Goal: Task Accomplishment & Management: Manage account settings

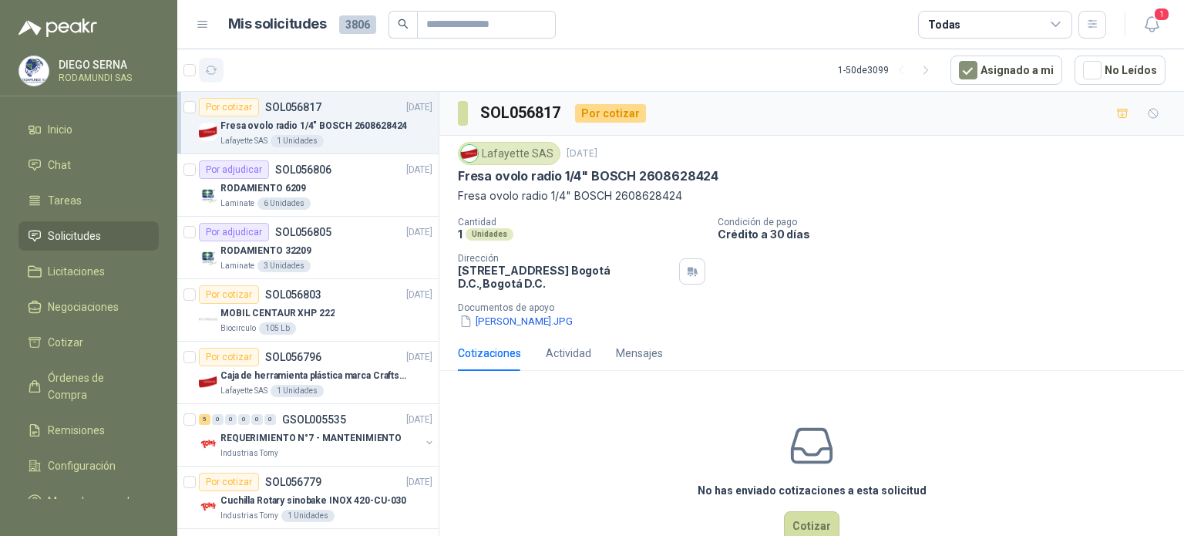
click at [218, 72] on button "button" at bounding box center [211, 70] width 25 height 25
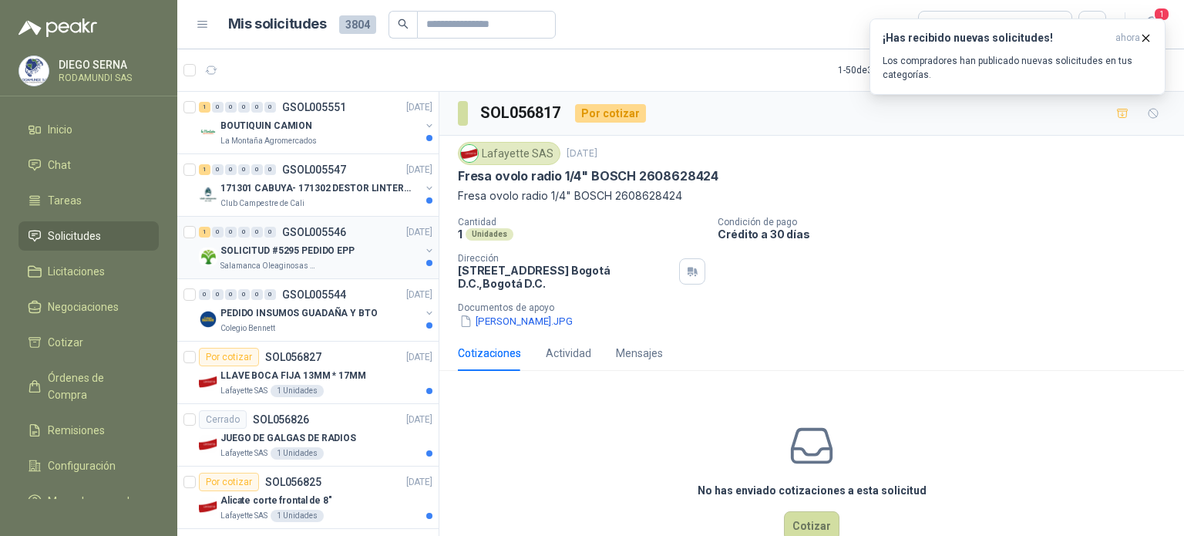
click at [353, 254] on div "SOLICITUD #5295 PEDIDO EPP" at bounding box center [320, 250] width 200 height 19
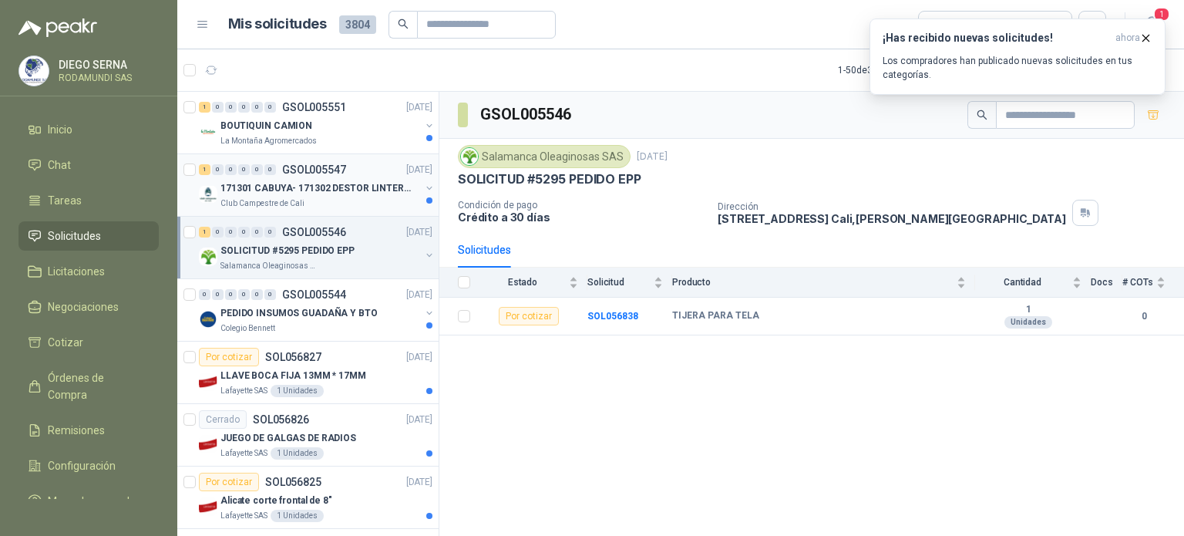
click at [338, 197] on div "Club Campestre de Cali" at bounding box center [320, 203] width 200 height 12
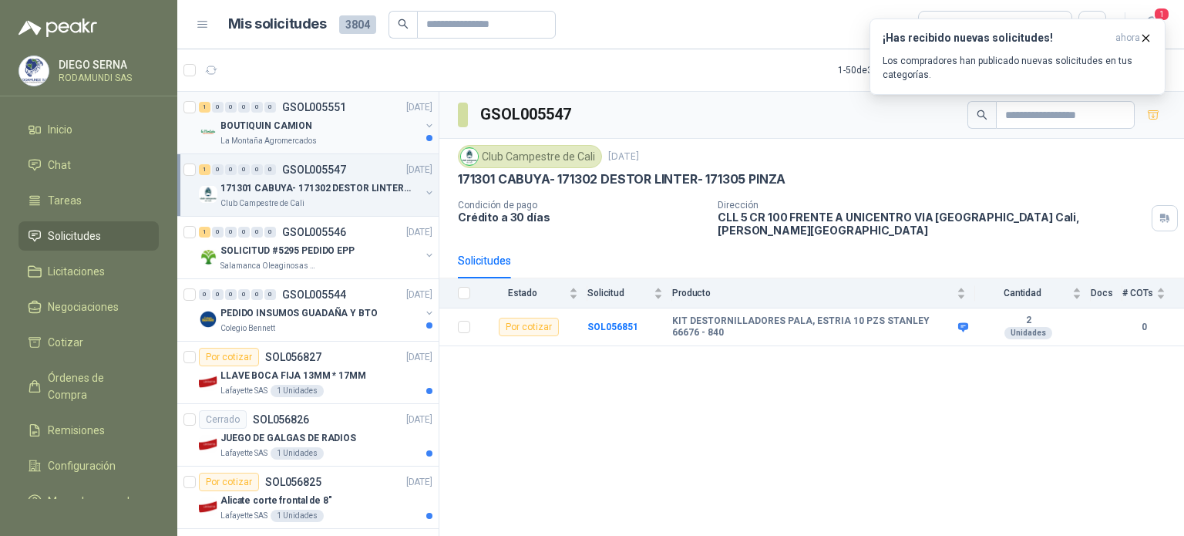
click at [348, 127] on div "BOUTIQUIN CAMION" at bounding box center [320, 125] width 200 height 19
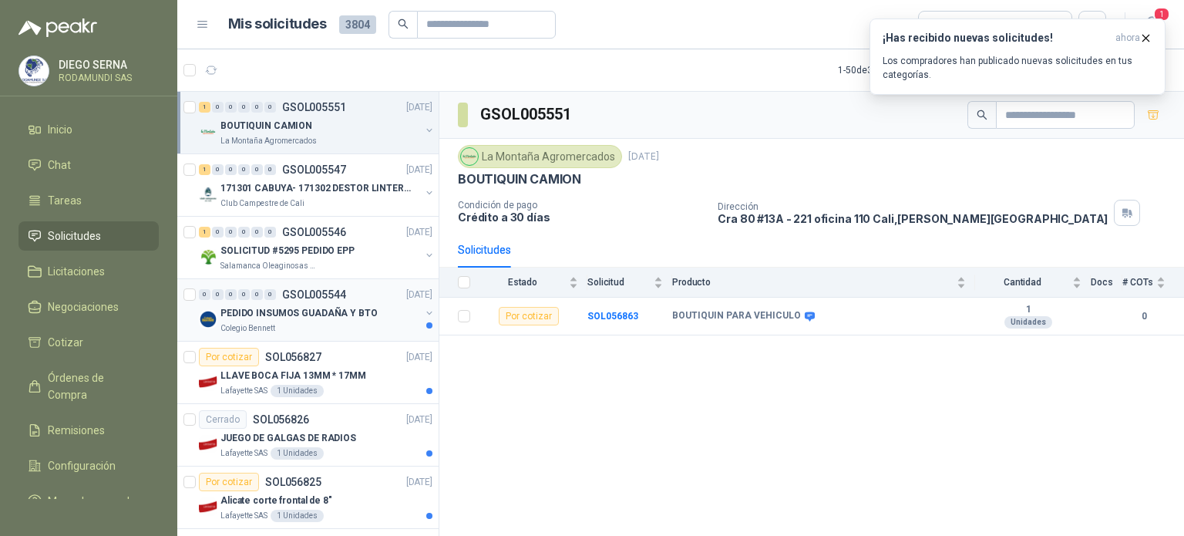
click at [375, 331] on div "Colegio Bennett" at bounding box center [320, 328] width 200 height 12
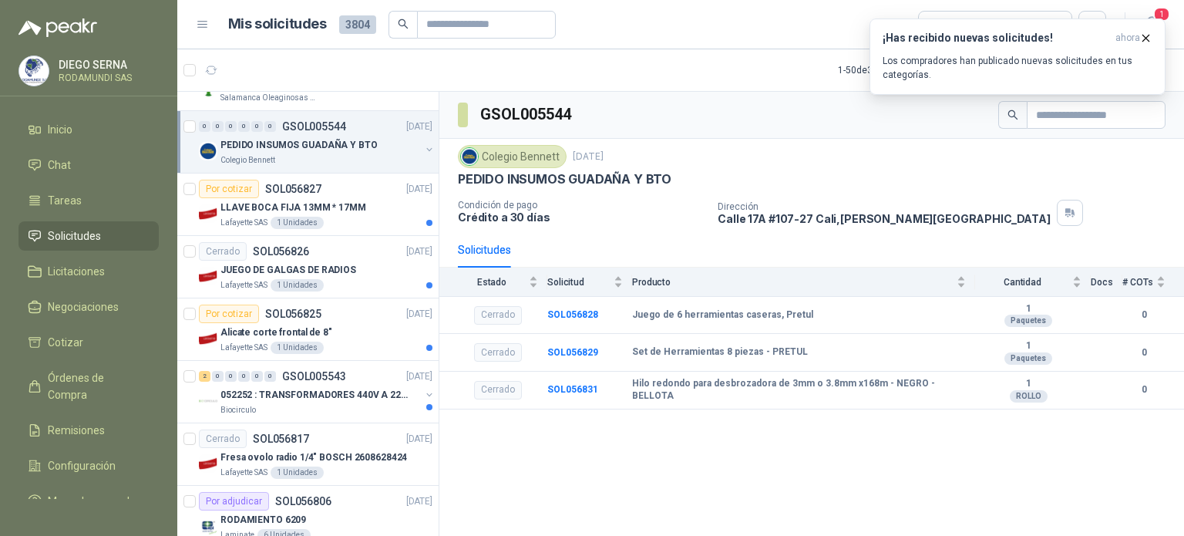
scroll to position [190, 0]
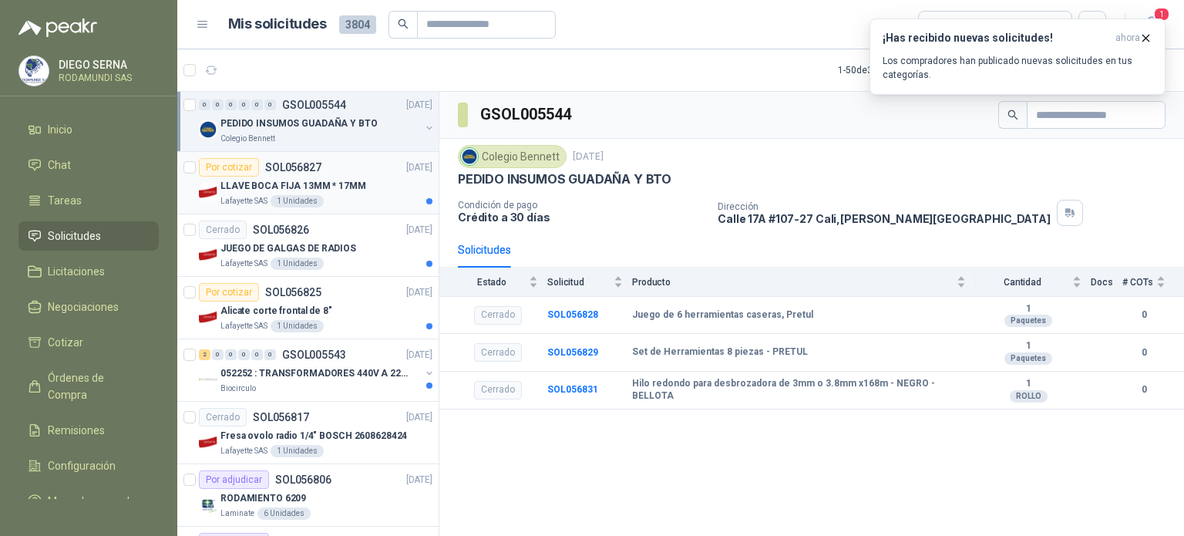
click at [378, 200] on div "Lafayette SAS 1 Unidades" at bounding box center [326, 201] width 212 height 12
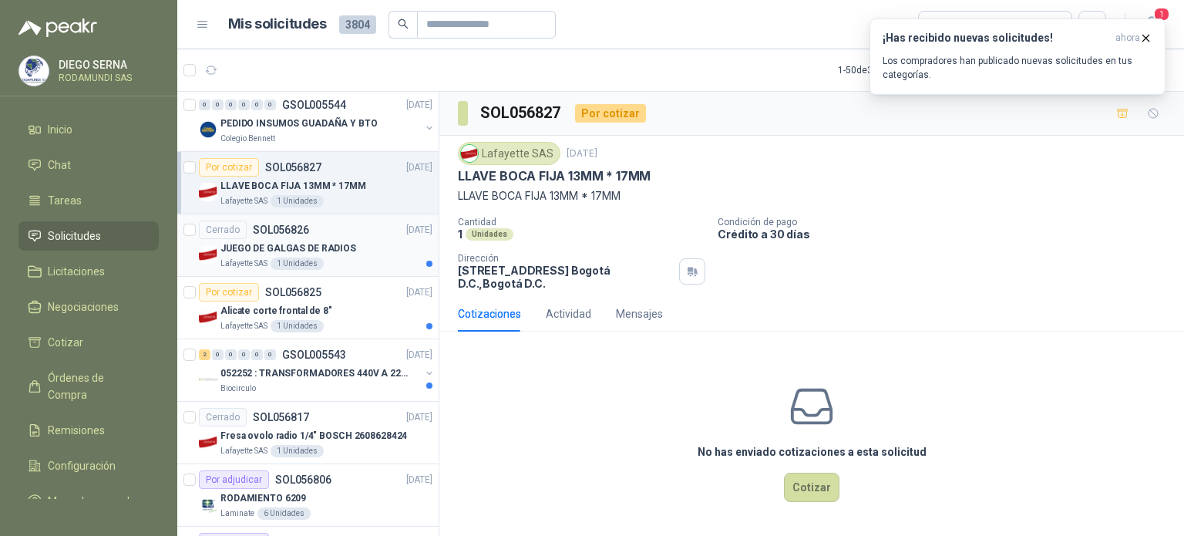
click at [372, 258] on div "Lafayette SAS 1 Unidades" at bounding box center [326, 264] width 212 height 12
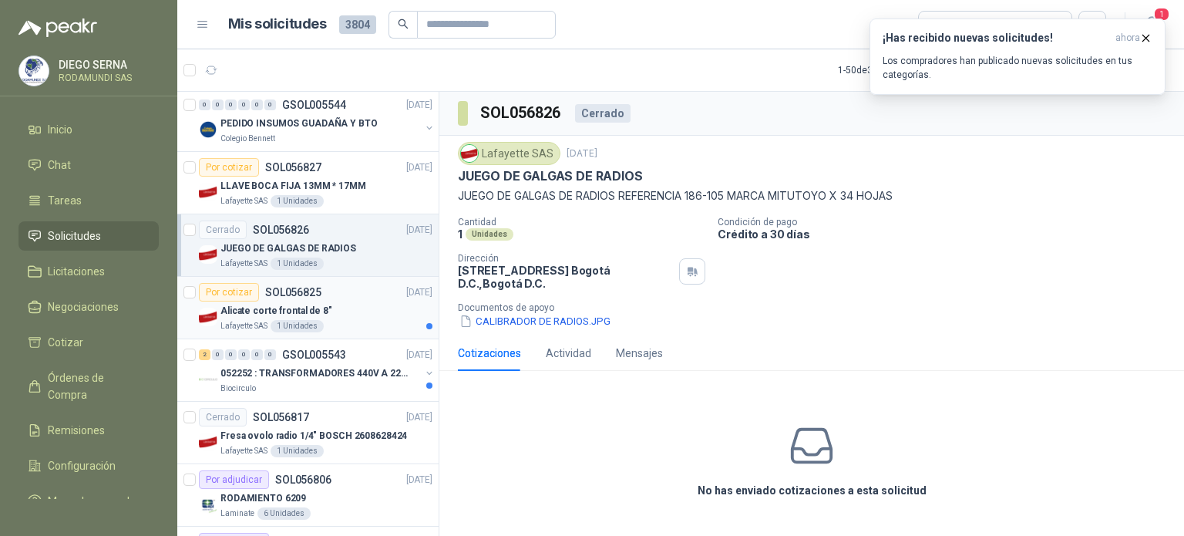
click at [369, 313] on div "Alicate corte frontal de 8"" at bounding box center [326, 310] width 212 height 19
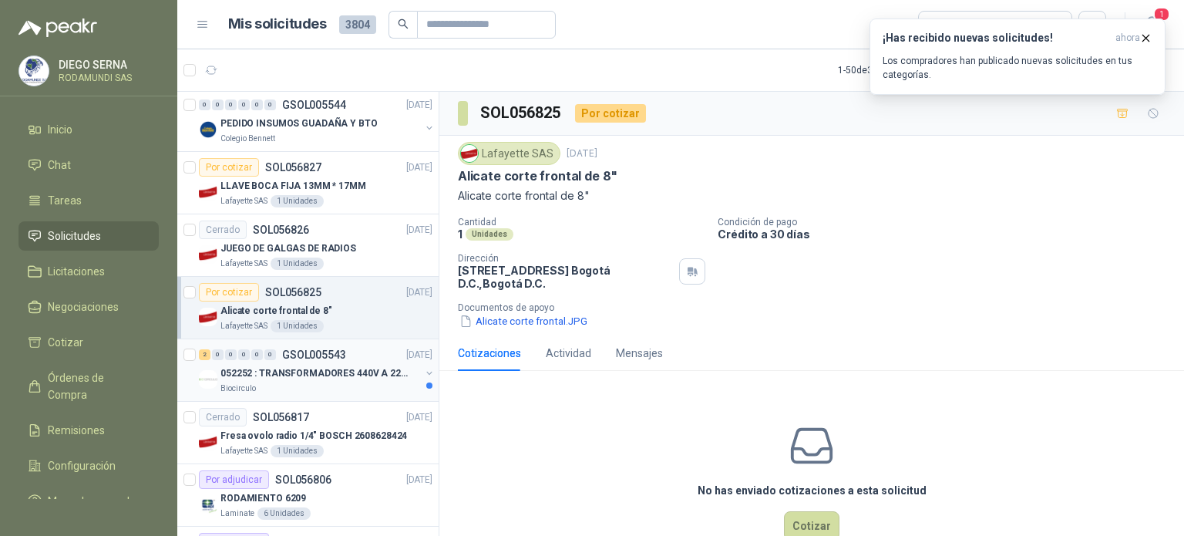
click at [355, 392] on div "Biocirculo" at bounding box center [320, 388] width 200 height 12
